Goal: Use online tool/utility: Utilize a website feature to perform a specific function

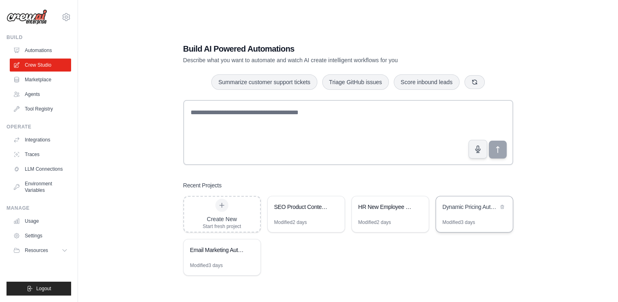
click at [478, 206] on div "Dynamic Pricing Automation" at bounding box center [471, 207] width 56 height 8
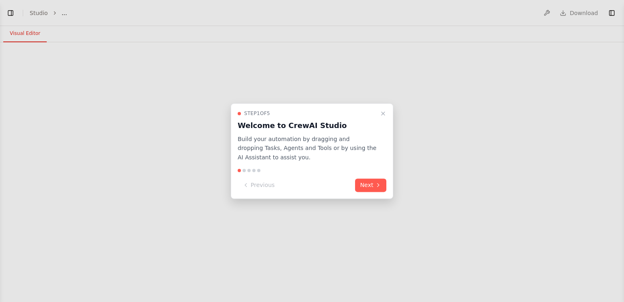
select select "****"
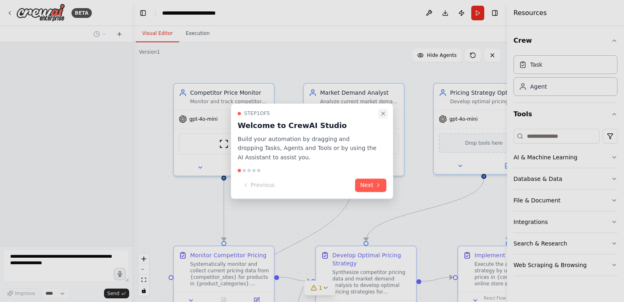
click at [381, 116] on icon "Close walkthrough" at bounding box center [383, 113] width 7 height 7
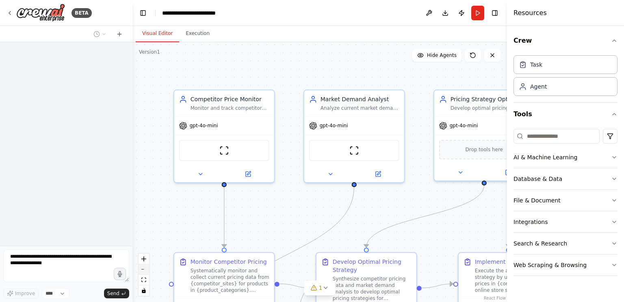
click at [144, 270] on button "zoom out" at bounding box center [144, 269] width 11 height 11
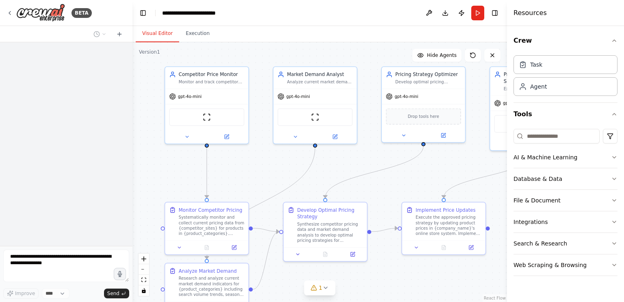
drag, startPoint x: 293, startPoint y: 210, endPoint x: 261, endPoint y: 175, distance: 47.2
click at [261, 175] on div ".deletable-edge-delete-btn { width: 20px; height: 20px; border: 0px solid #ffff…" at bounding box center [320, 172] width 375 height 260
click at [142, 270] on button "zoom out" at bounding box center [144, 269] width 11 height 11
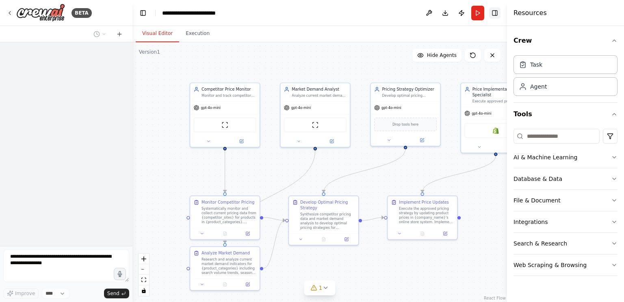
click at [493, 17] on button "Toggle Right Sidebar" at bounding box center [494, 12] width 11 height 11
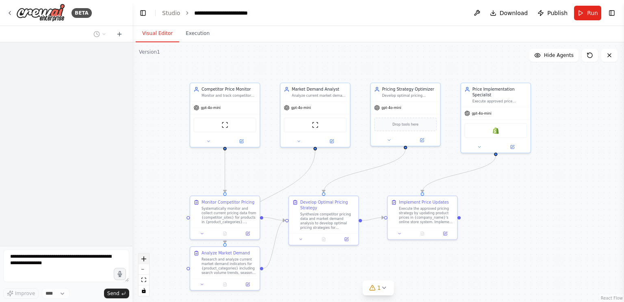
click at [141, 263] on button "zoom in" at bounding box center [144, 259] width 11 height 11
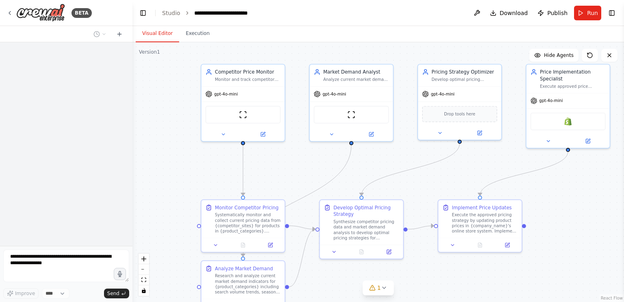
drag, startPoint x: 186, startPoint y: 176, endPoint x: 226, endPoint y: 177, distance: 39.5
click at [226, 177] on div ".deletable-edge-delete-btn { width: 20px; height: 20px; border: 0px solid #ffff…" at bounding box center [379, 172] width 492 height 260
